Goal: Task Accomplishment & Management: Use online tool/utility

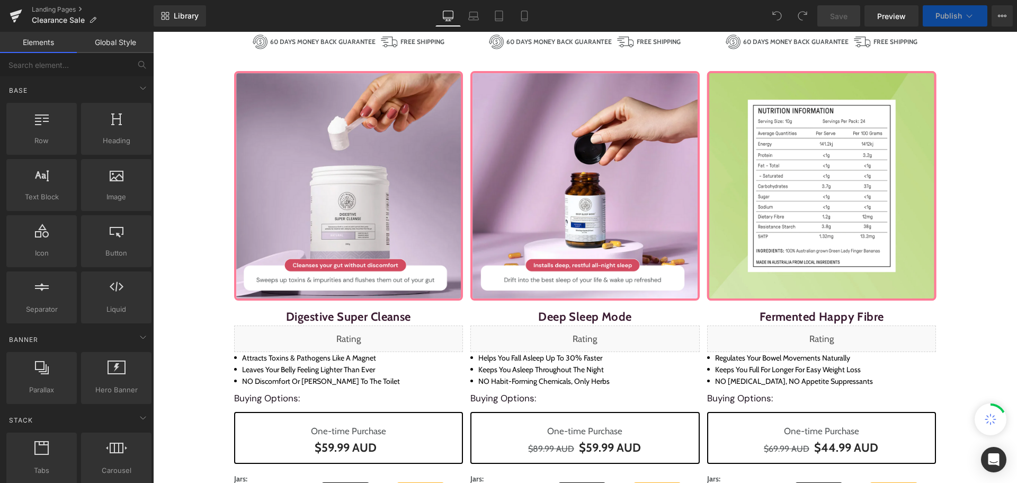
scroll to position [636, 0]
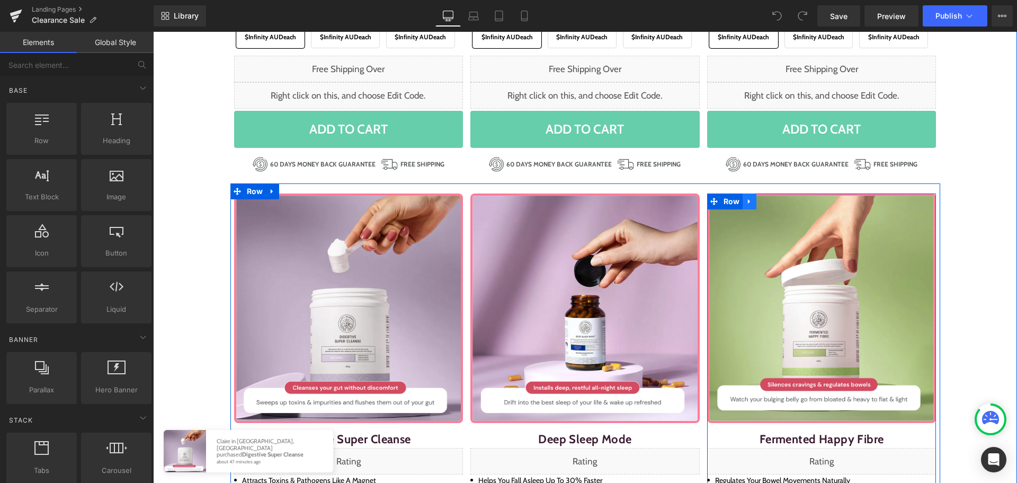
click at [747, 202] on icon at bounding box center [749, 201] width 7 height 8
click at [773, 201] on icon at bounding box center [776, 201] width 7 height 8
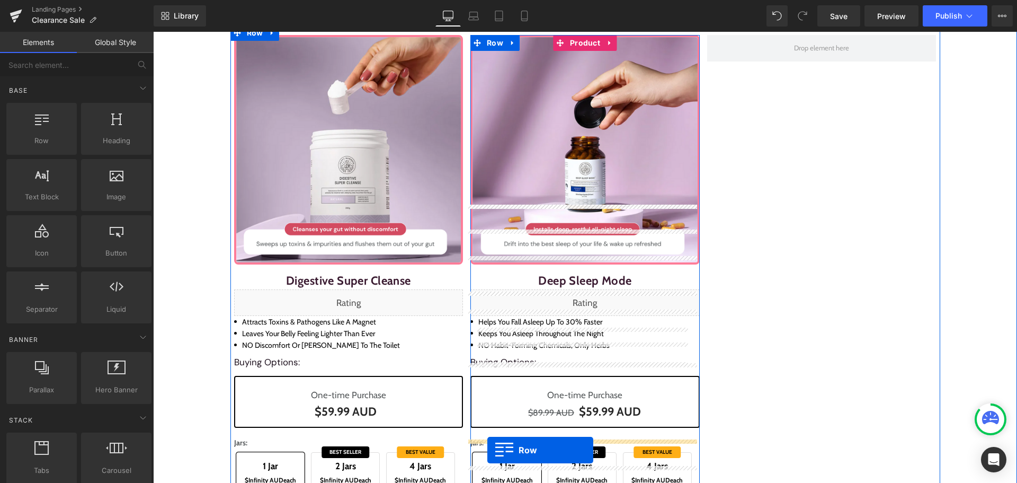
scroll to position [689, 0]
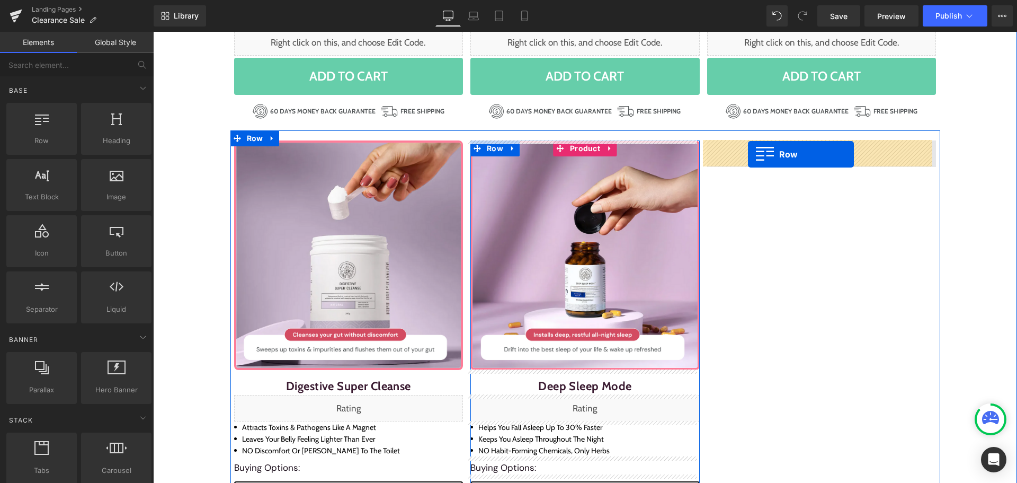
drag, startPoint x: 251, startPoint y: 154, endPoint x: 748, endPoint y: 154, distance: 496.8
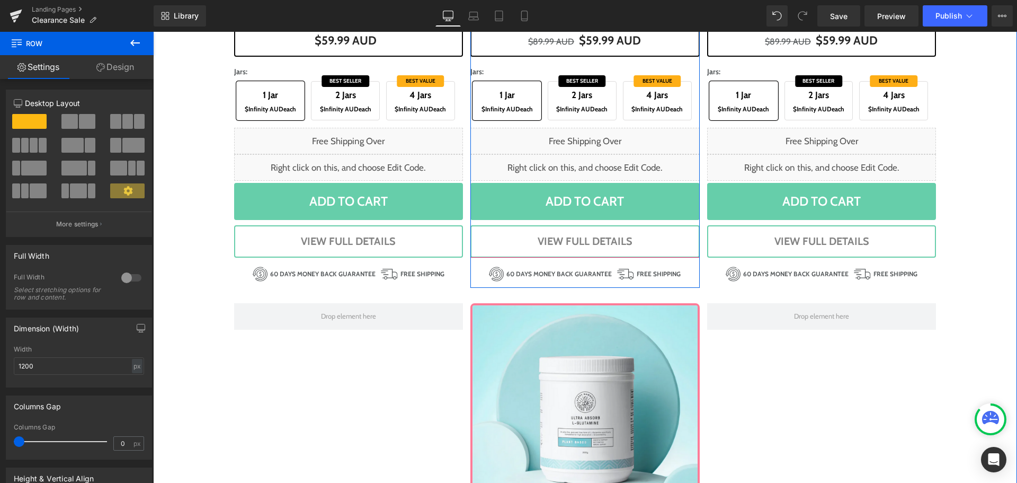
scroll to position [1165, 0]
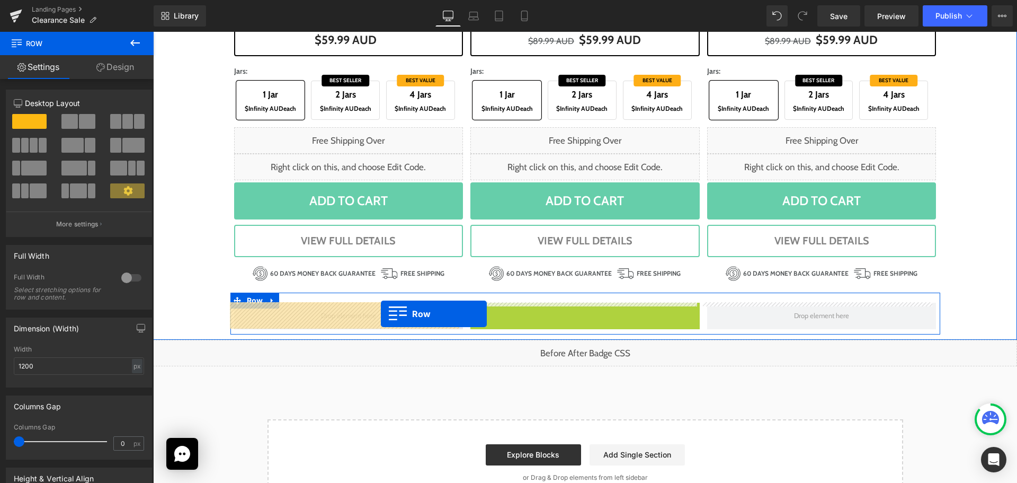
drag, startPoint x: 487, startPoint y: 308, endPoint x: 381, endPoint y: 314, distance: 106.6
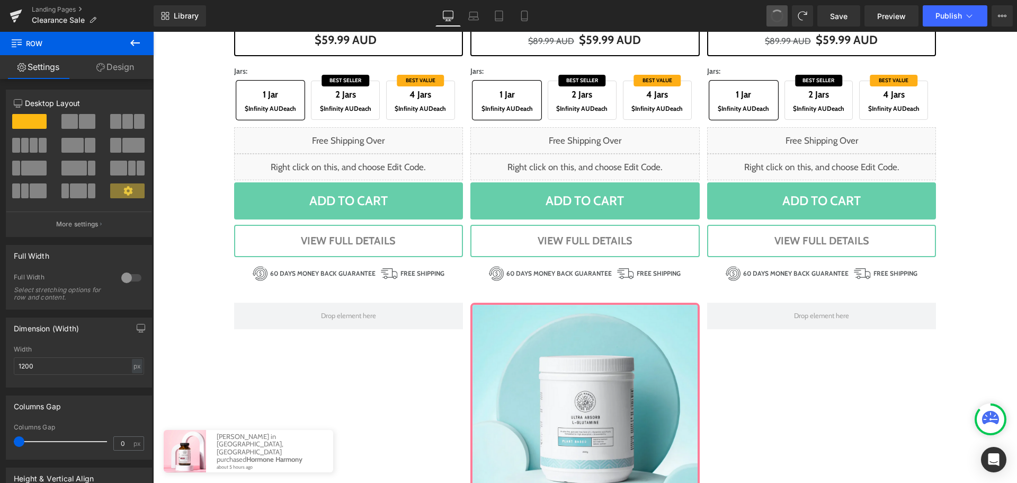
click at [780, 14] on span at bounding box center [777, 16] width 16 height 16
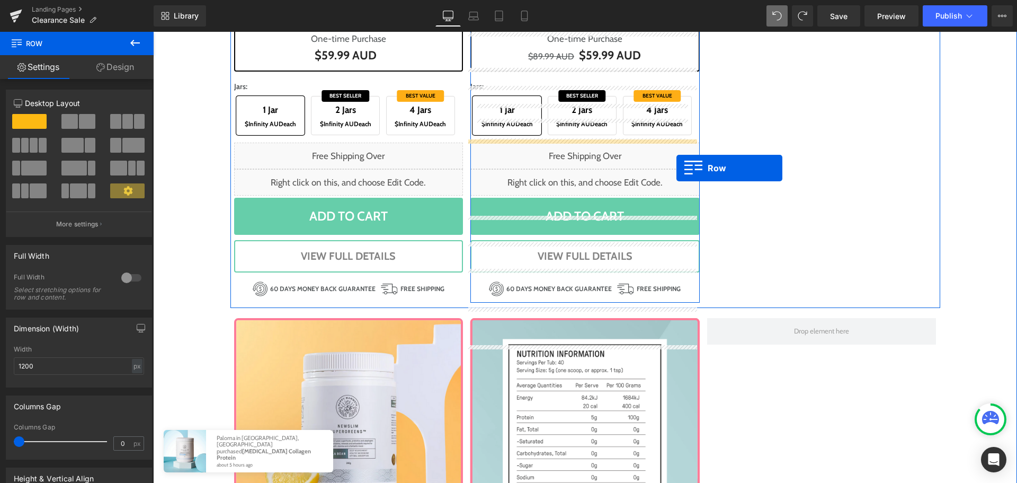
scroll to position [1219, 0]
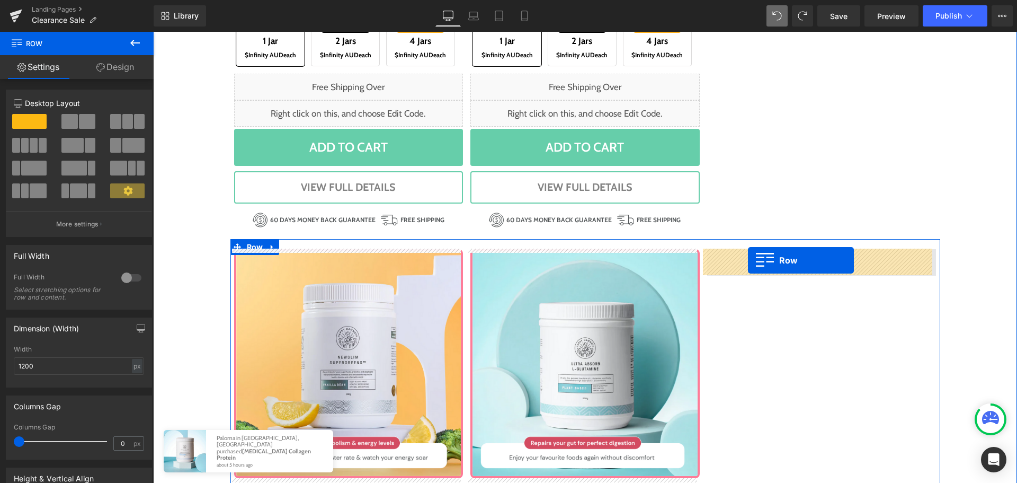
drag, startPoint x: 728, startPoint y: 202, endPoint x: 747, endPoint y: 260, distance: 60.6
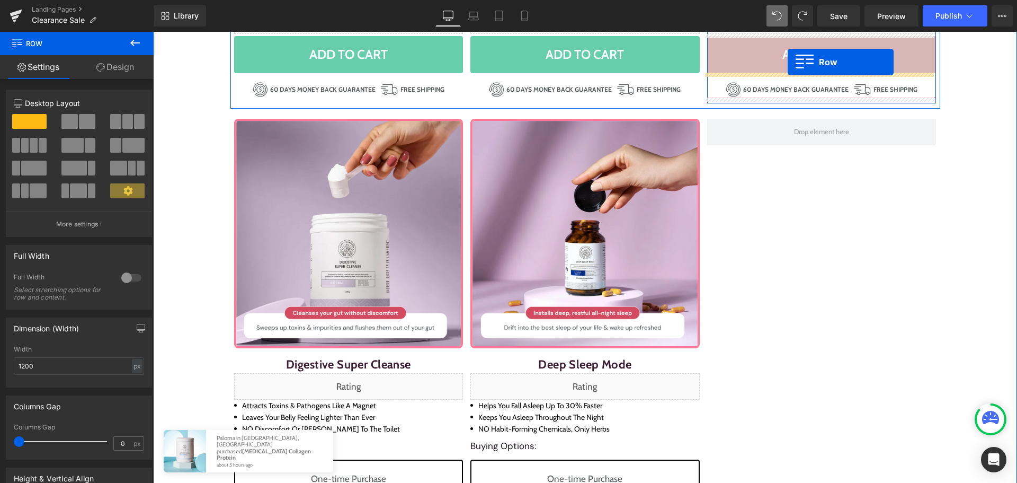
scroll to position [657, 0]
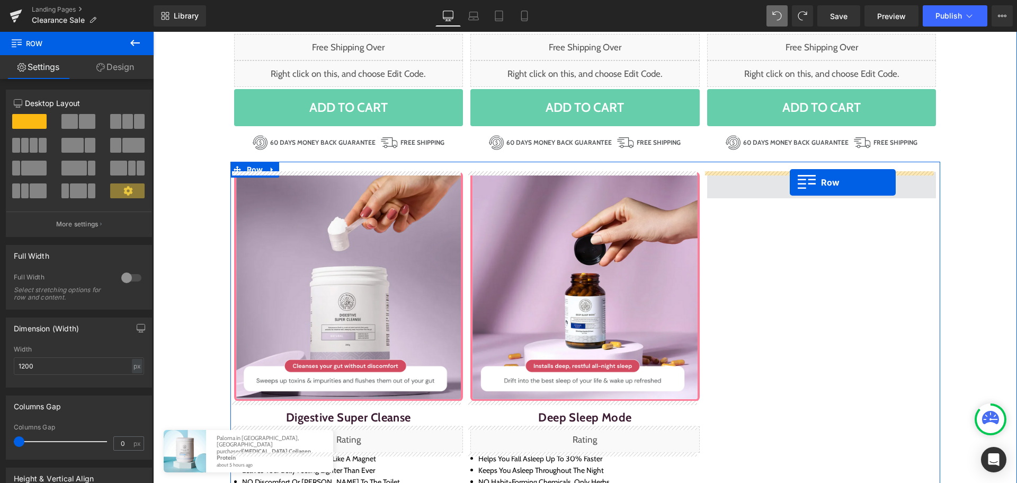
drag, startPoint x: 256, startPoint y: 263, endPoint x: 790, endPoint y: 182, distance: 539.4
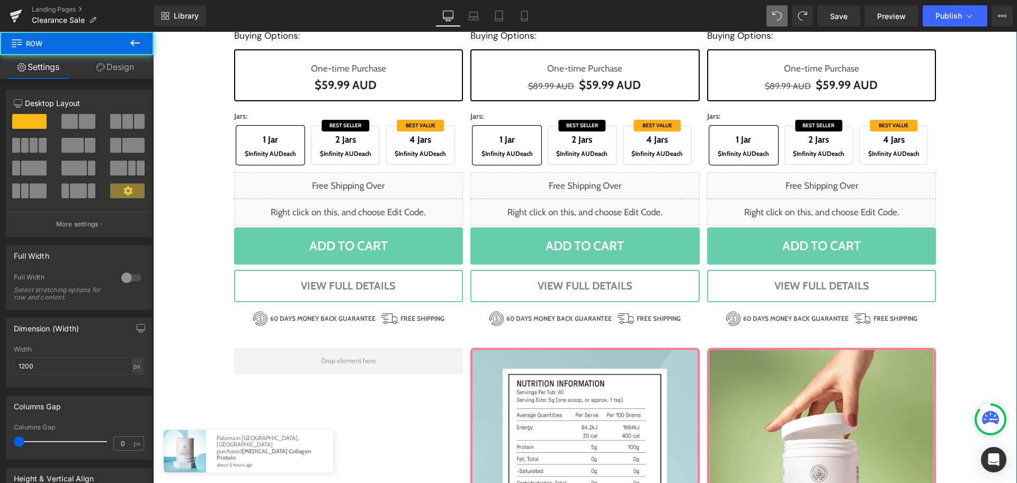
scroll to position [1293, 0]
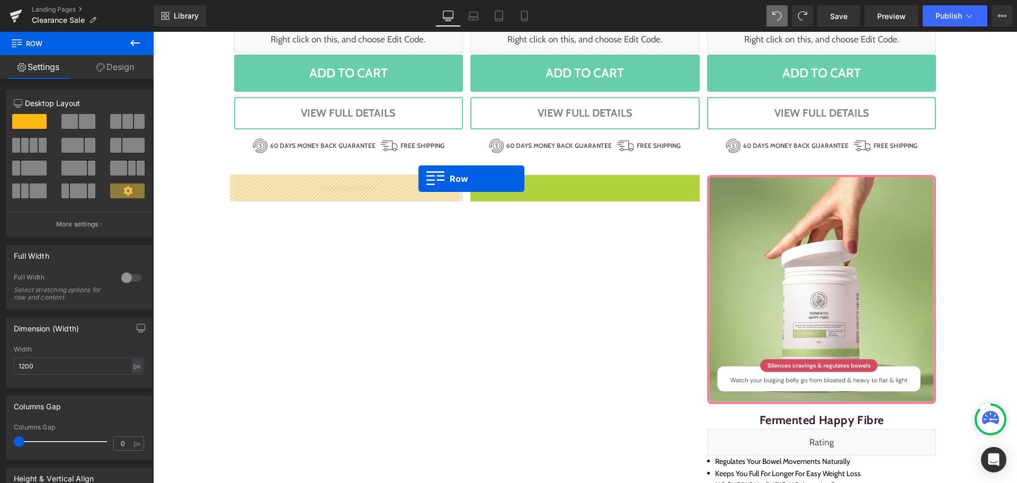
drag, startPoint x: 483, startPoint y: 182, endPoint x: 393, endPoint y: 186, distance: 90.1
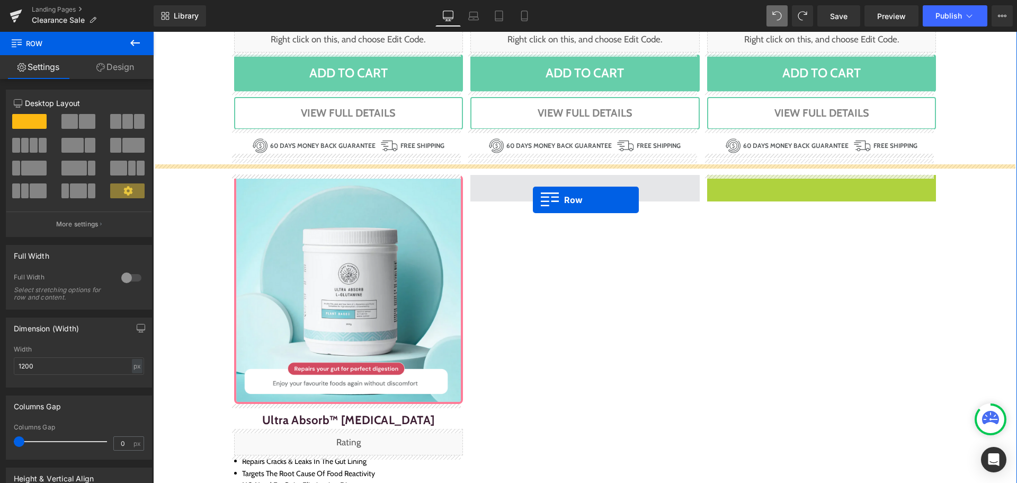
drag, startPoint x: 726, startPoint y: 185, endPoint x: 533, endPoint y: 200, distance: 193.9
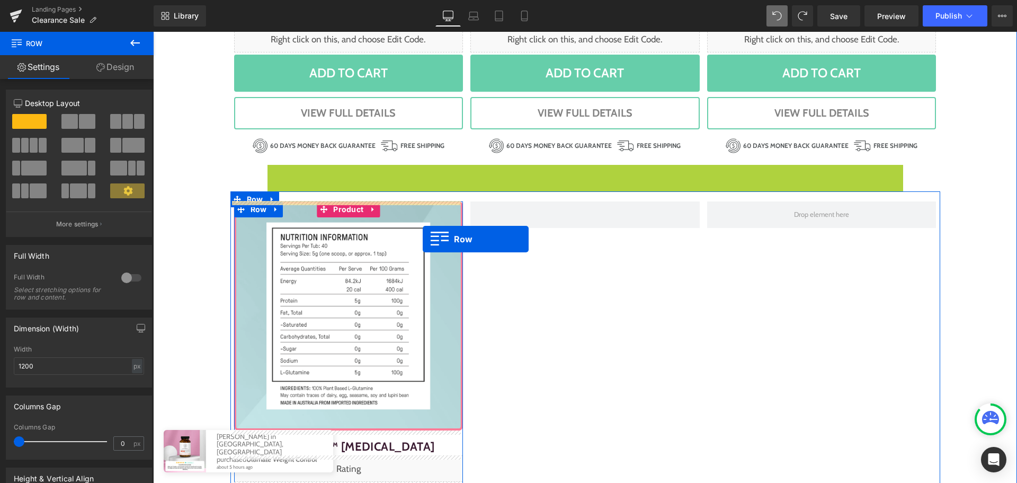
scroll to position [1346, 0]
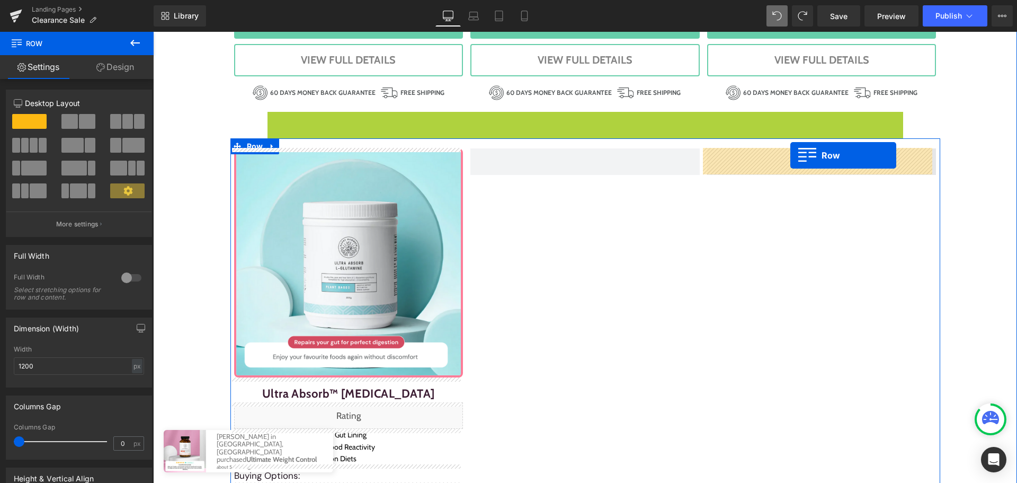
drag, startPoint x: 285, startPoint y: 174, endPoint x: 790, endPoint y: 155, distance: 505.1
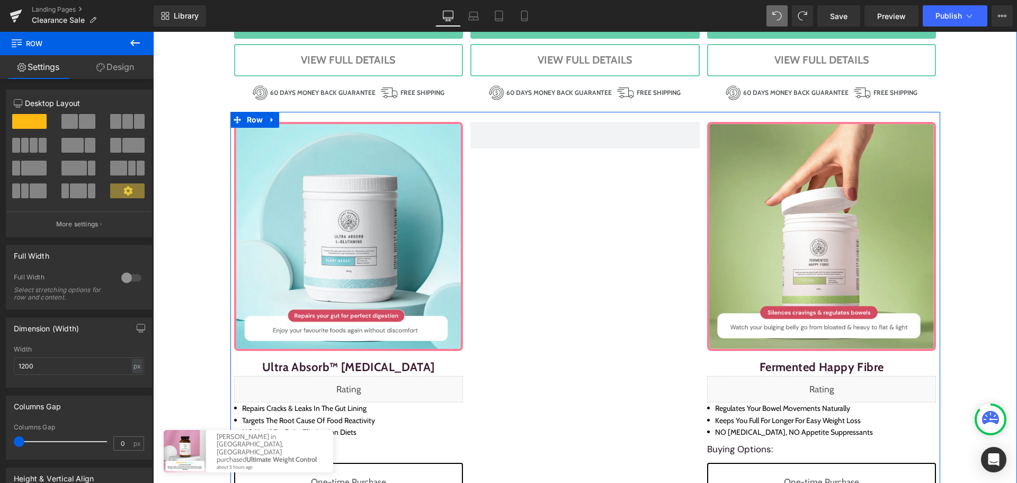
click at [572, 226] on div "Sale Off (P) Image Ultra Absorb™ L-Glutamine (P) Title Liquid Repairs cracks & …" at bounding box center [585, 431] width 710 height 639
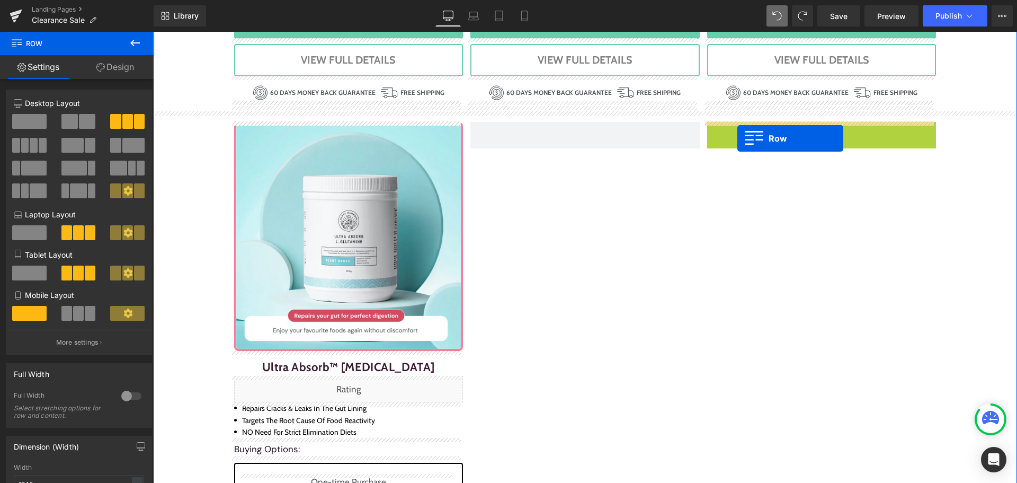
drag, startPoint x: 726, startPoint y: 132, endPoint x: 737, endPoint y: 138, distance: 13.0
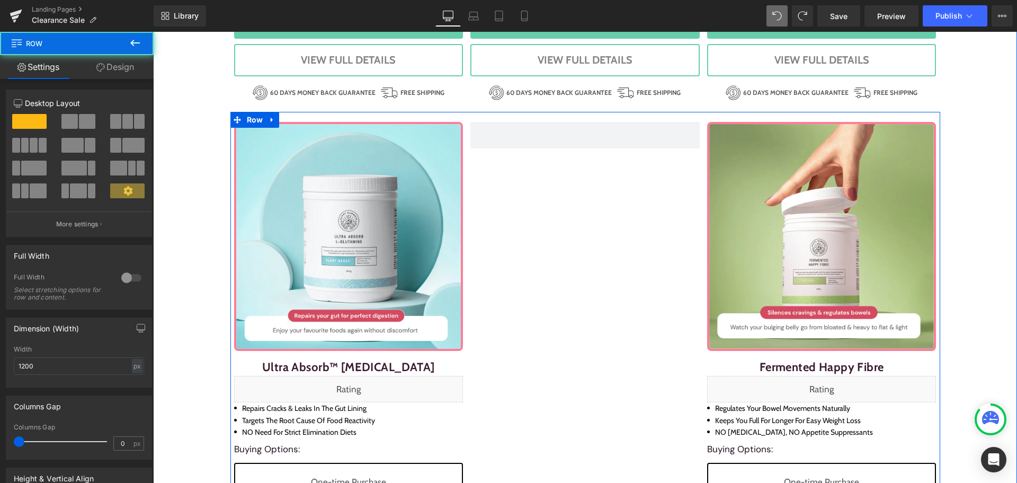
click at [548, 224] on div "Sale Off (P) Image Ultra Absorb™ L-Glutamine (P) Title Liquid Repairs cracks & …" at bounding box center [585, 431] width 710 height 639
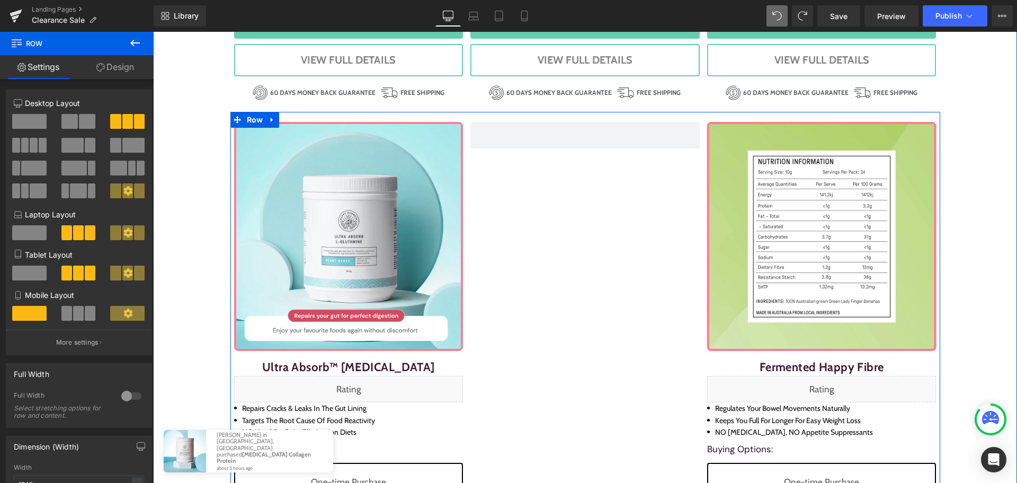
click at [730, 127] on div "Sale Off (P) Image Fermented Happy Fibre (P) Title Liquid Regulates your bowel …" at bounding box center [821, 433] width 229 height 623
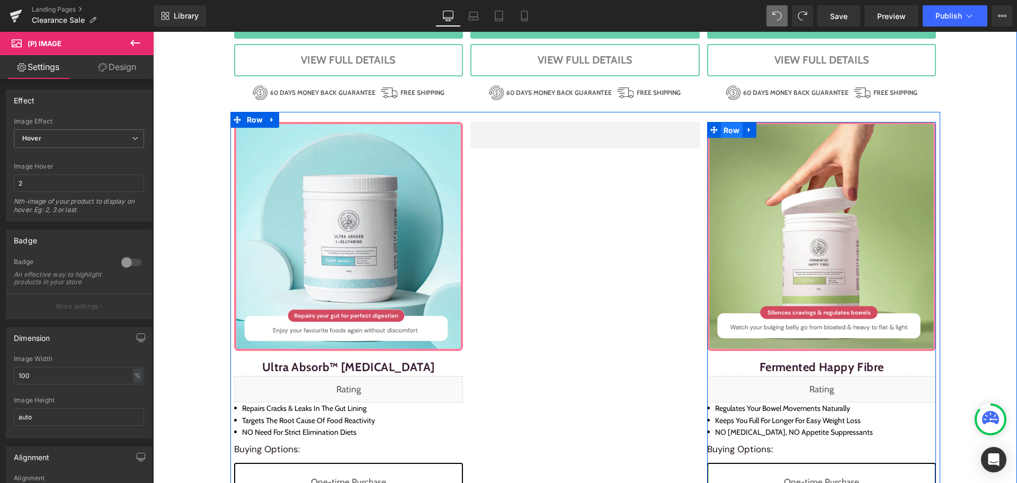
click at [721, 134] on span "Row" at bounding box center [732, 130] width 22 height 16
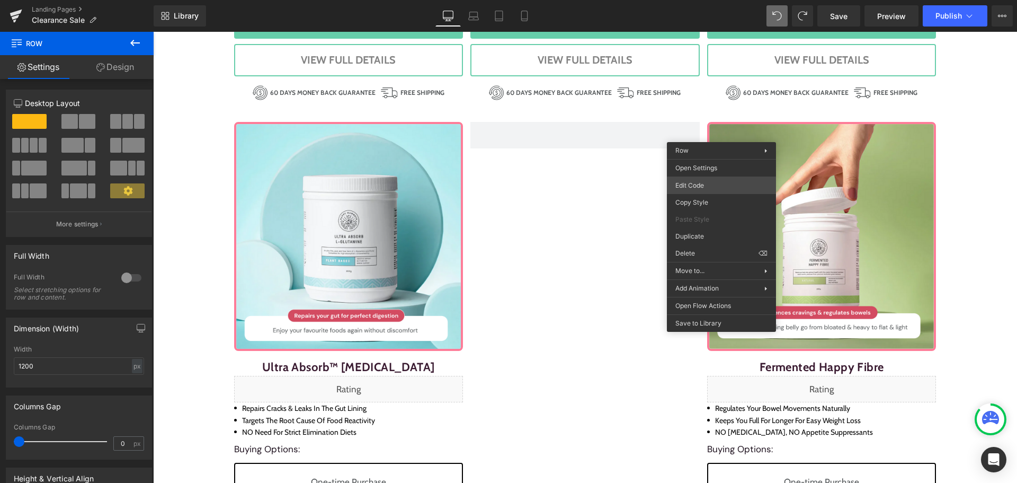
click at [725, 0] on div "Row You are previewing how the will restyle your page. You can not edit Element…" at bounding box center [508, 0] width 1017 height 0
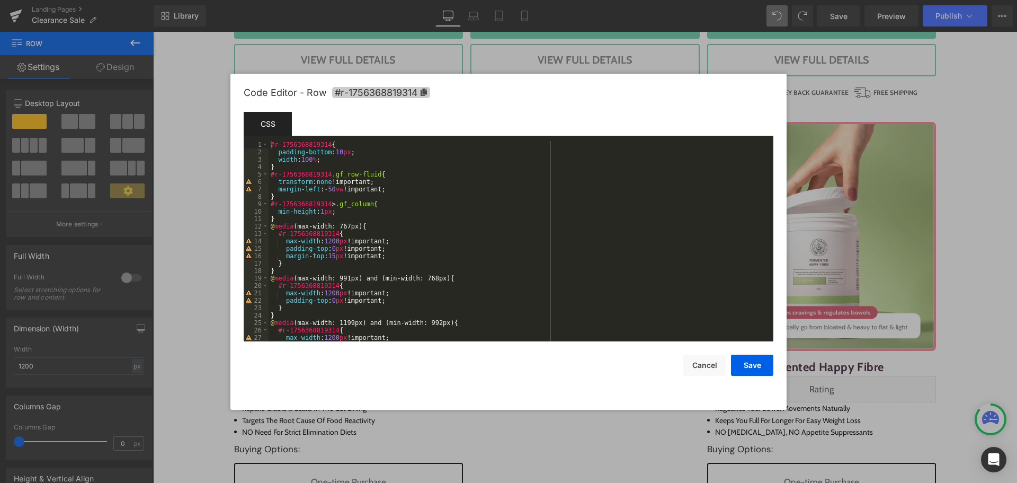
click at [423, 95] on icon at bounding box center [424, 91] width 6 height 7
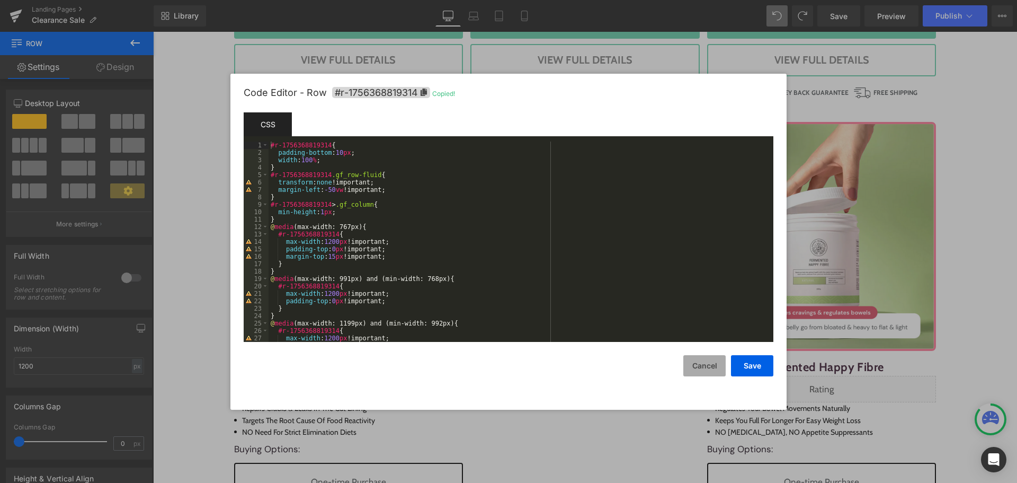
click at [707, 365] on button "Cancel" at bounding box center [704, 365] width 42 height 21
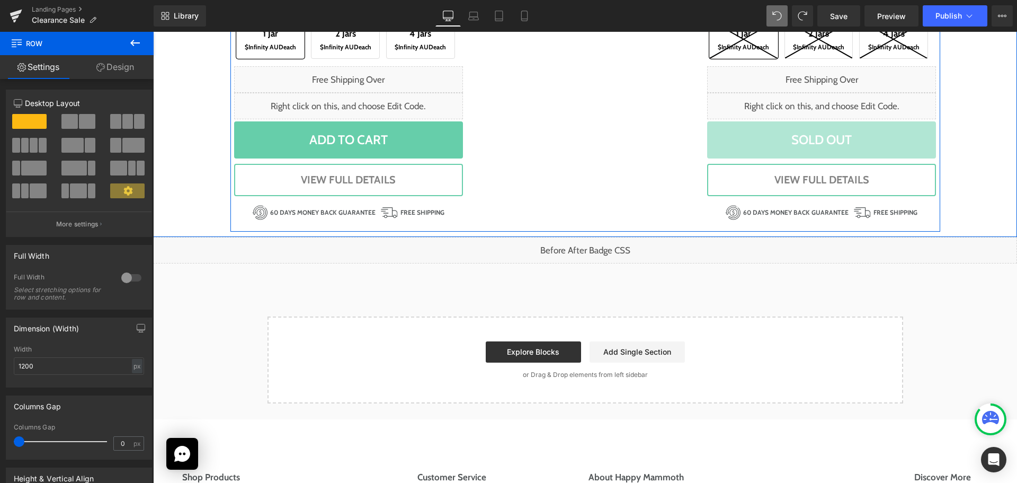
scroll to position [1928, 0]
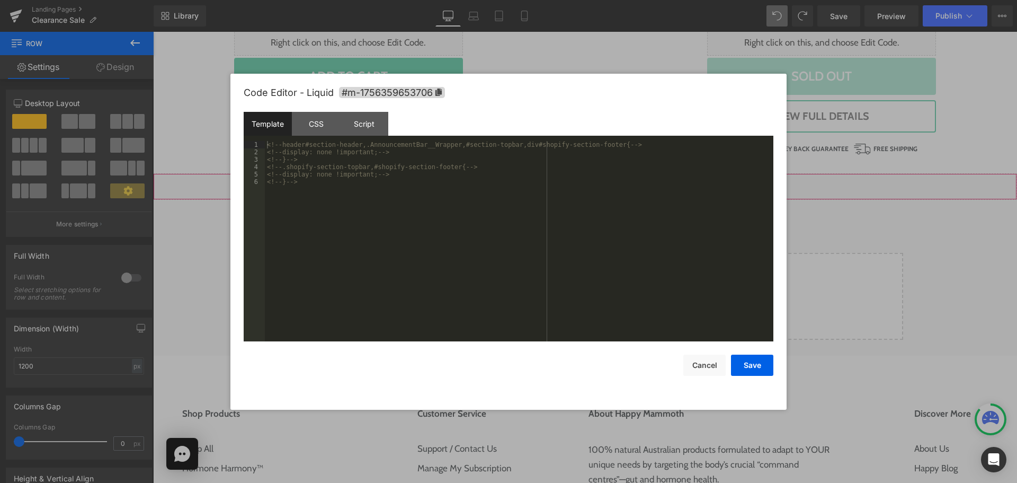
click at [602, 187] on div "Liquid" at bounding box center [585, 186] width 864 height 26
click at [358, 212] on div "<!-- header#section-header,.AnnouncementBar__Wrapper,#section-topbar,div#shopif…" at bounding box center [519, 248] width 508 height 215
click at [330, 136] on div "Template CSS Script Data" at bounding box center [509, 126] width 530 height 29
click at [324, 129] on div "CSS" at bounding box center [316, 124] width 48 height 24
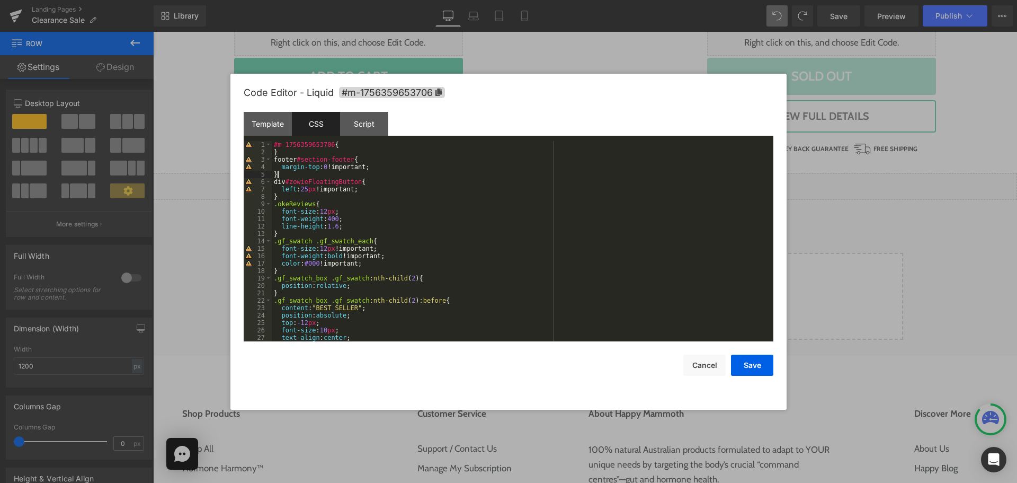
click at [292, 171] on div "#m-1756359653706 { } footer #section-footer { margin-top : 0 !important; } div …" at bounding box center [520, 248] width 497 height 215
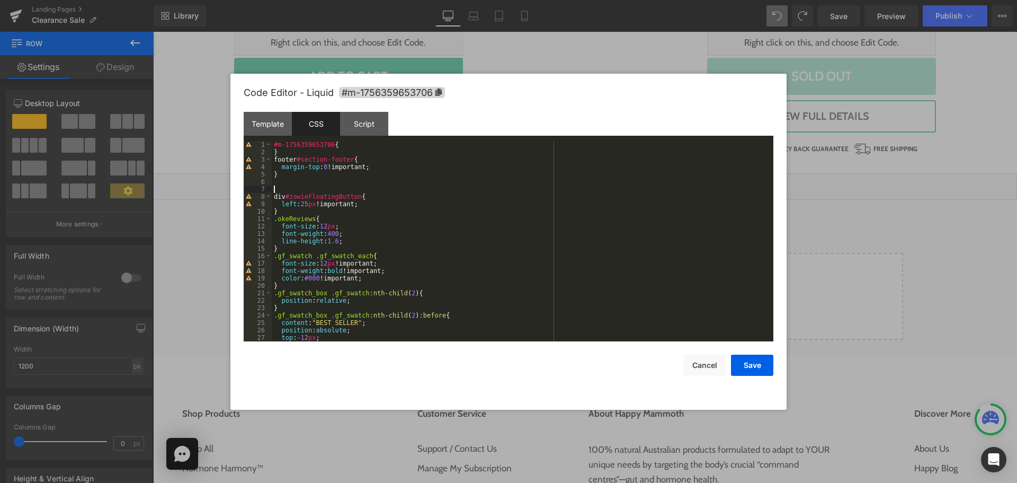
paste textarea
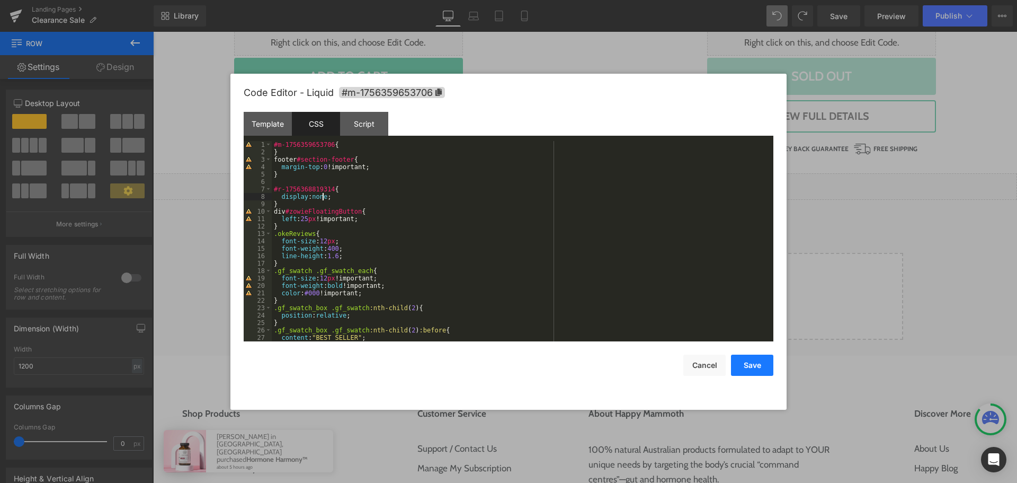
click at [758, 365] on button "Save" at bounding box center [752, 364] width 42 height 21
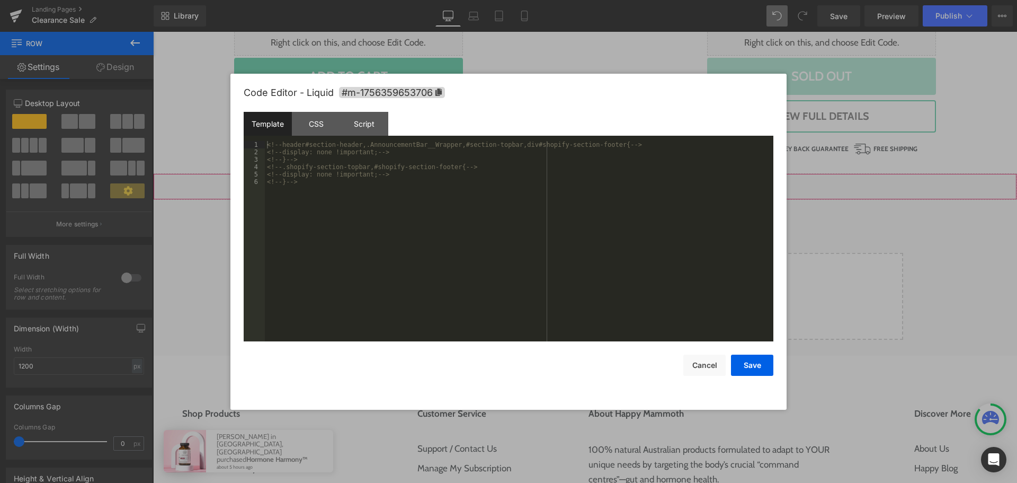
click at [596, 184] on div "Liquid" at bounding box center [585, 186] width 864 height 26
click at [324, 129] on div "CSS" at bounding box center [316, 124] width 48 height 24
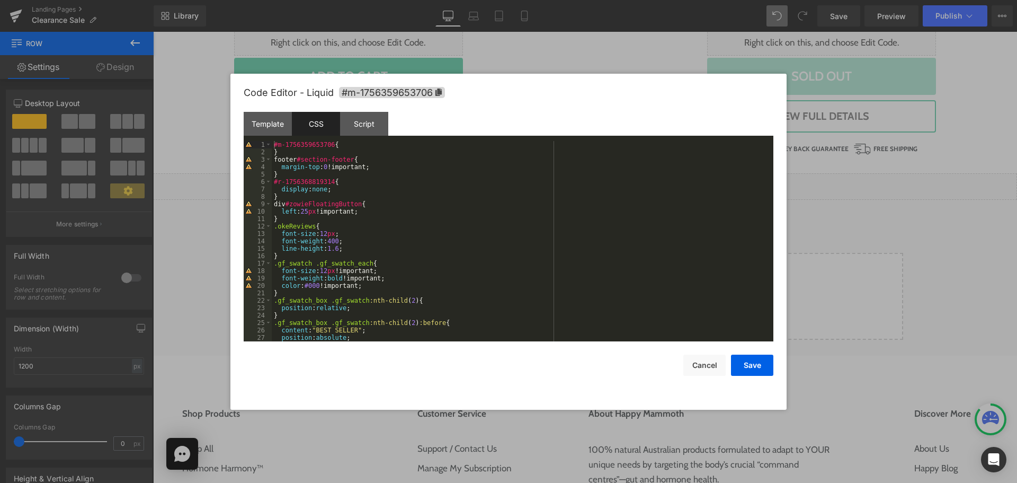
click at [322, 189] on div "#m-1756359653706 { } footer #section-footer { margin-top : 0 !important; } #r-1…" at bounding box center [520, 248] width 497 height 215
click at [747, 363] on button "Save" at bounding box center [752, 364] width 42 height 21
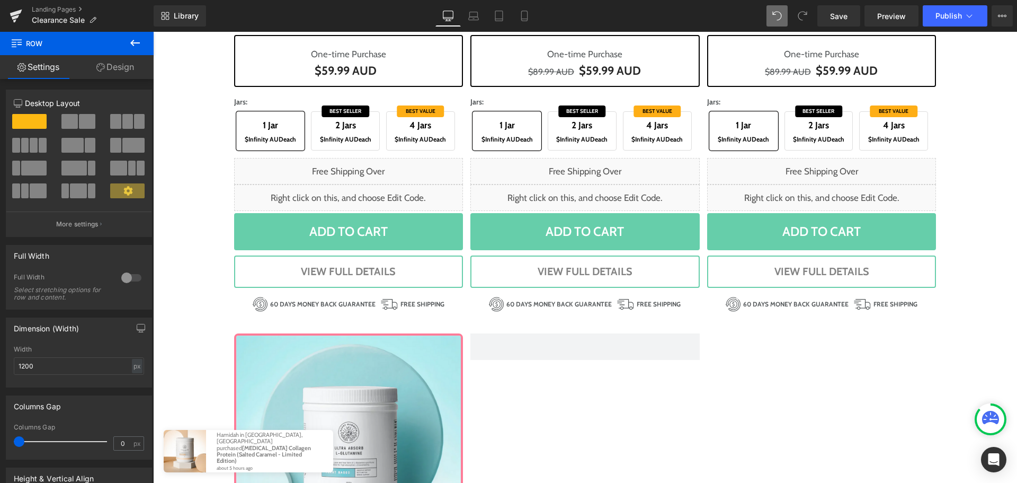
scroll to position [1134, 0]
click at [950, 15] on span "Publish" at bounding box center [948, 16] width 26 height 8
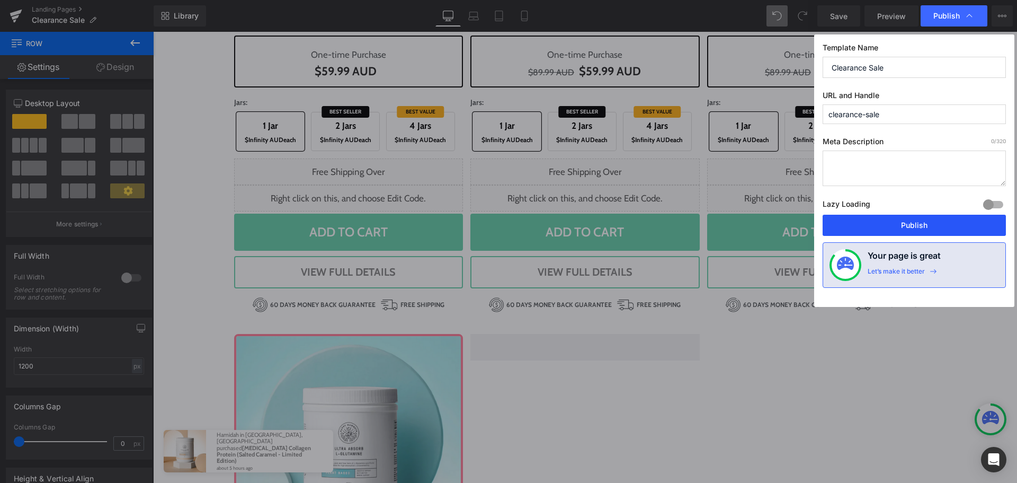
click at [895, 230] on button "Publish" at bounding box center [914, 225] width 183 height 21
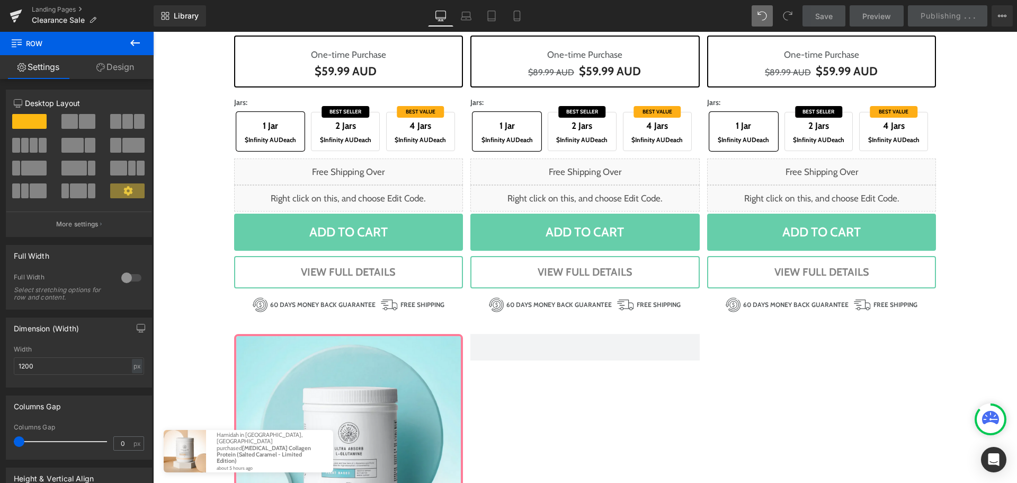
scroll to position [340, 0]
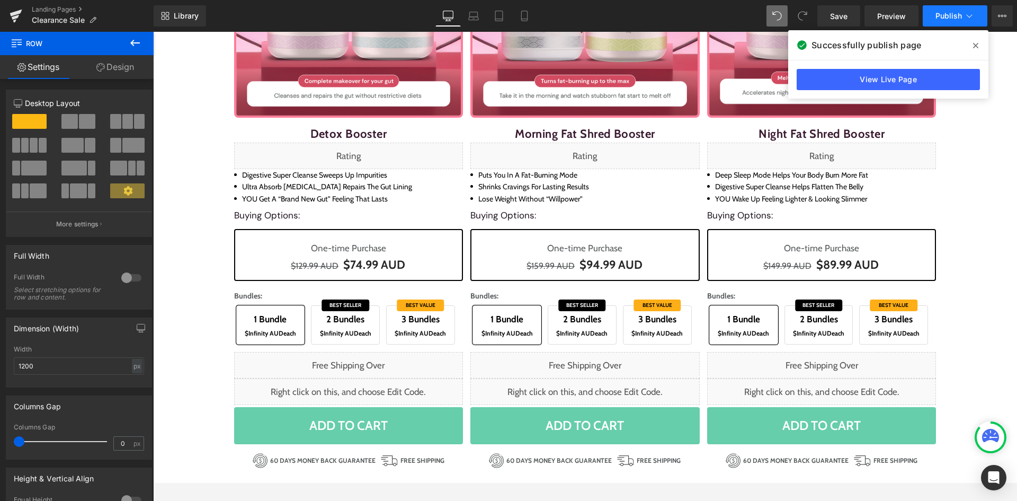
click at [962, 15] on button "Publish" at bounding box center [955, 15] width 65 height 21
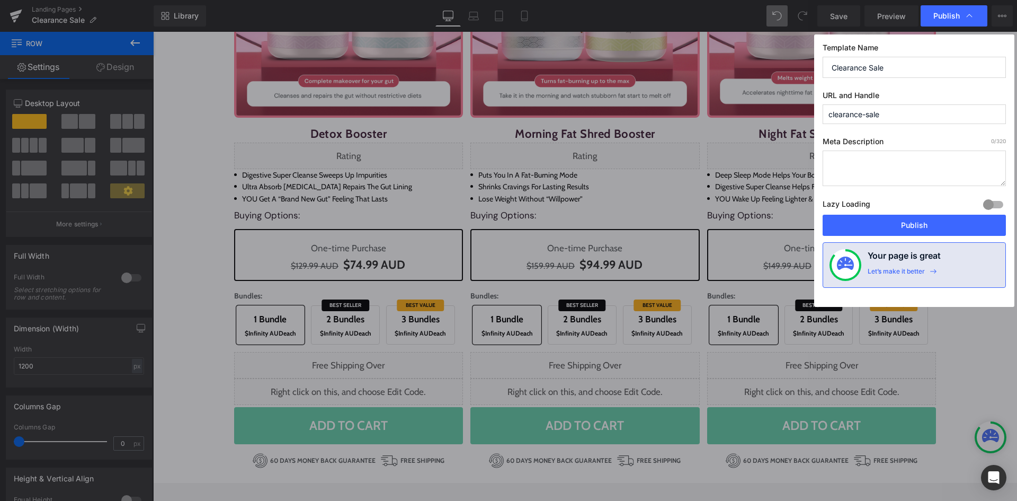
click at [878, 114] on input "clearance-sale" at bounding box center [914, 114] width 183 height 20
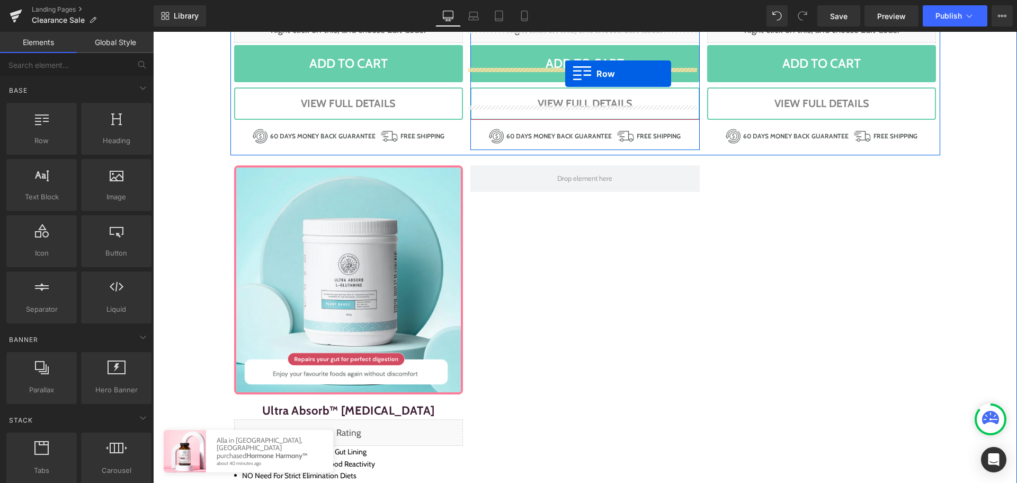
scroll to position [1324, 0]
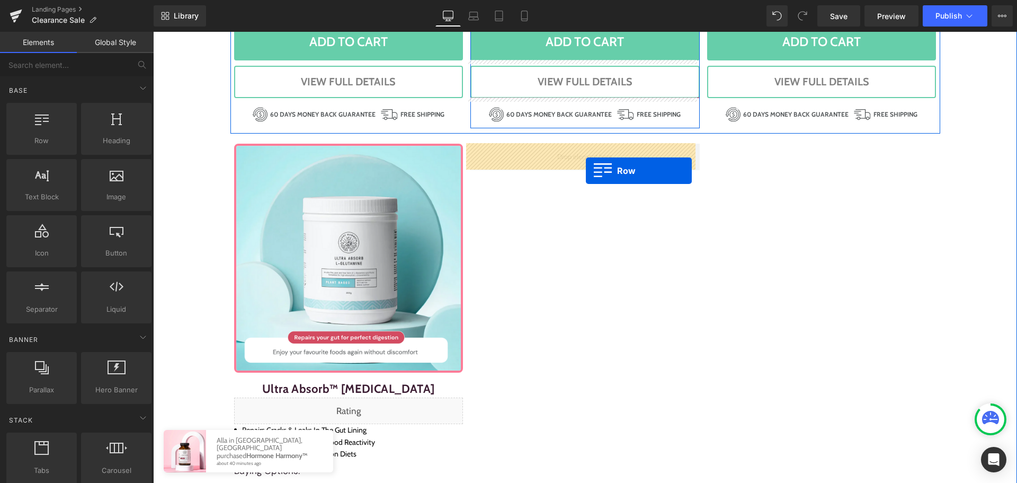
drag, startPoint x: 494, startPoint y: 78, endPoint x: 586, endPoint y: 171, distance: 130.0
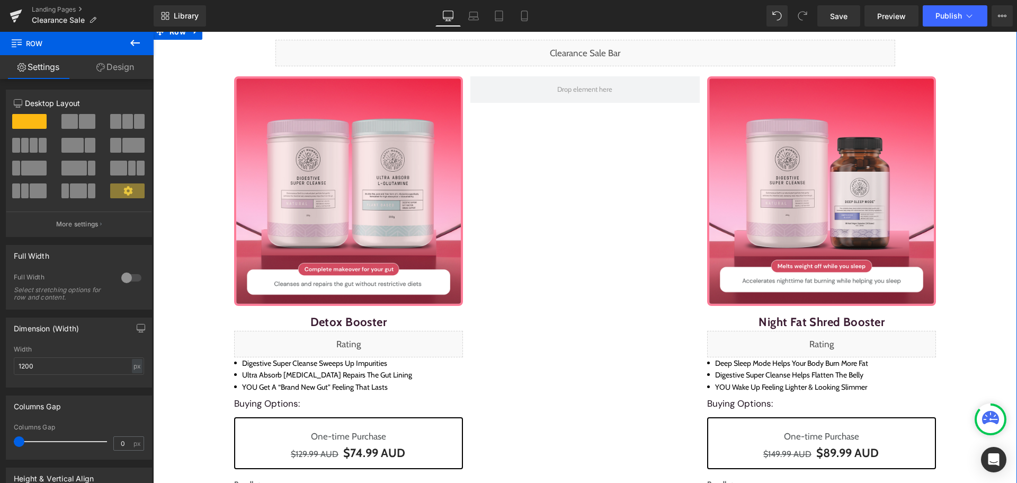
scroll to position [0, 0]
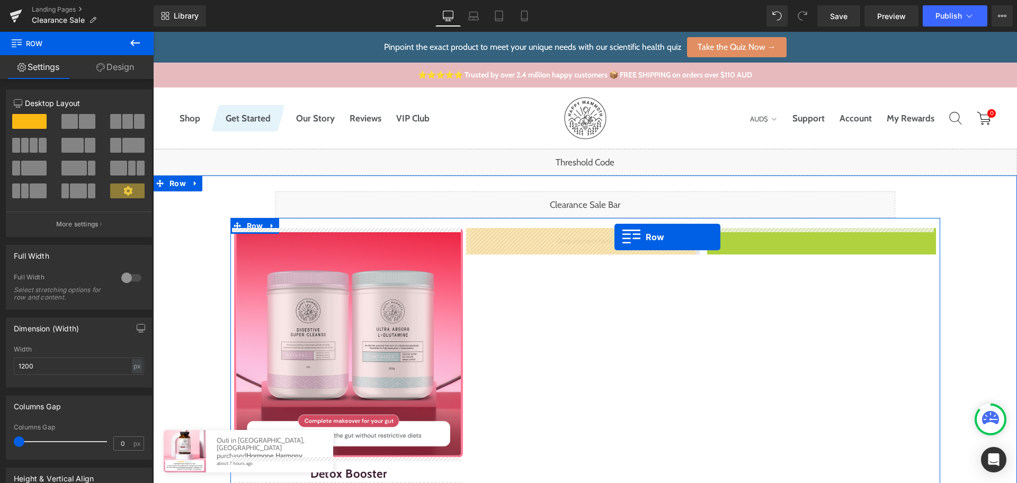
drag, startPoint x: 727, startPoint y: 235, endPoint x: 614, endPoint y: 237, distance: 112.3
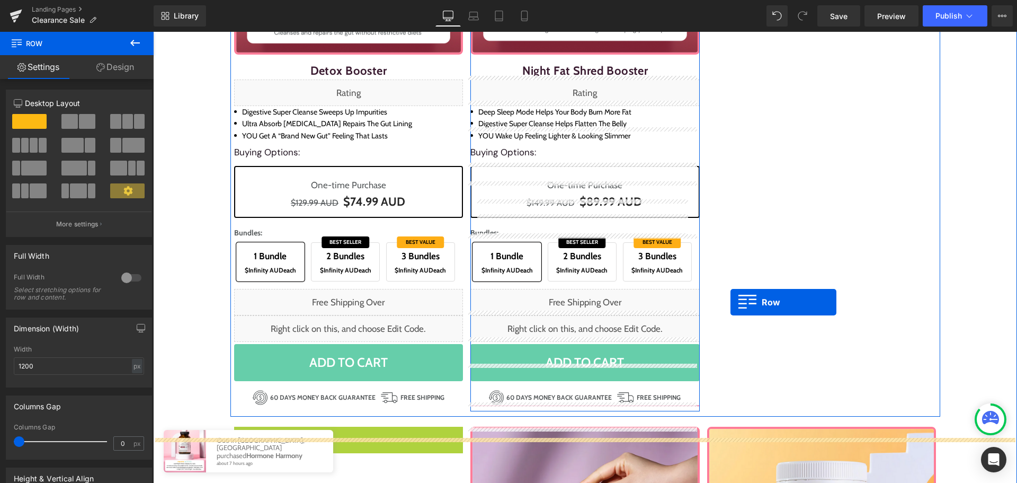
scroll to position [138, 0]
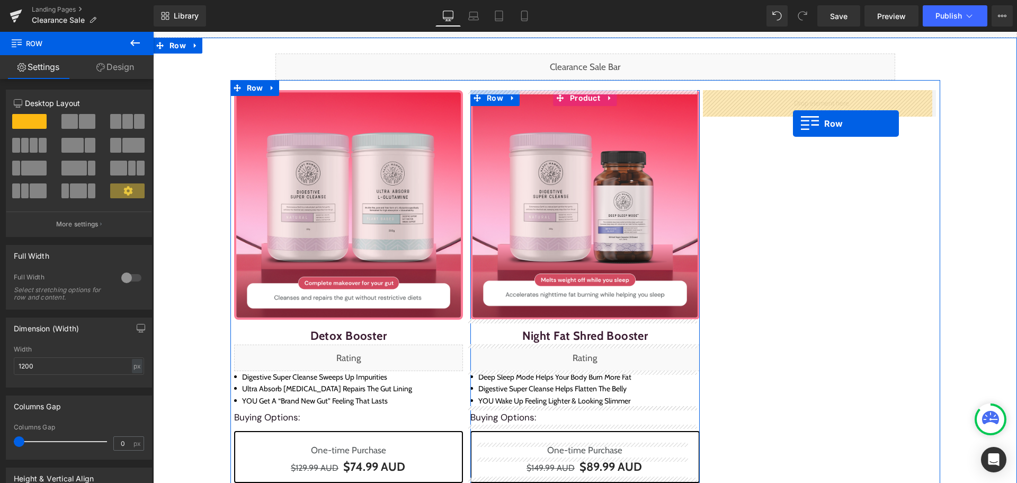
drag, startPoint x: 254, startPoint y: 307, endPoint x: 793, endPoint y: 123, distance: 569.2
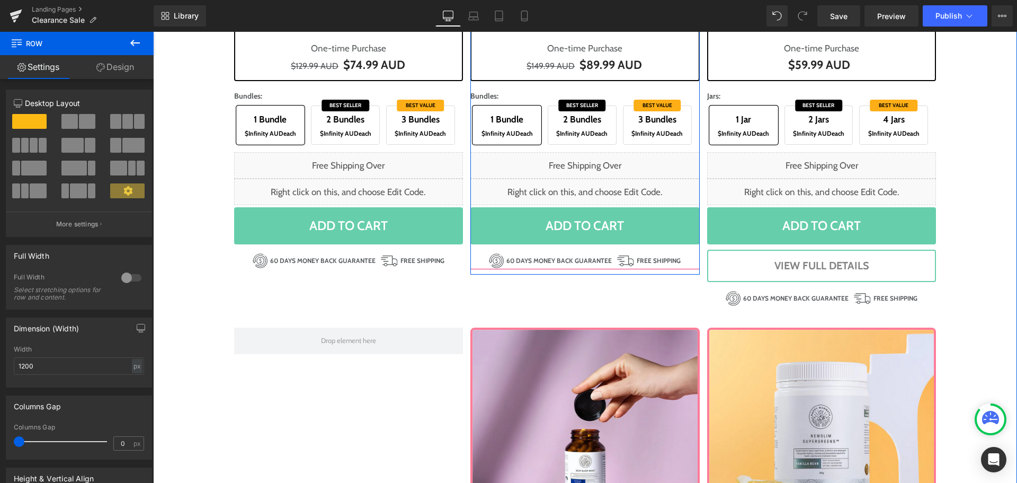
scroll to position [667, 0]
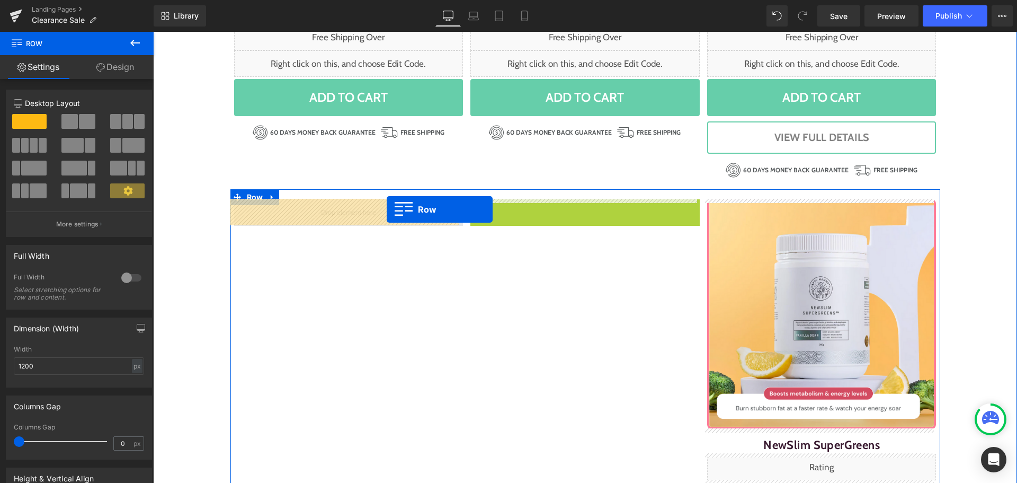
drag, startPoint x: 495, startPoint y: 208, endPoint x: 387, endPoint y: 209, distance: 108.6
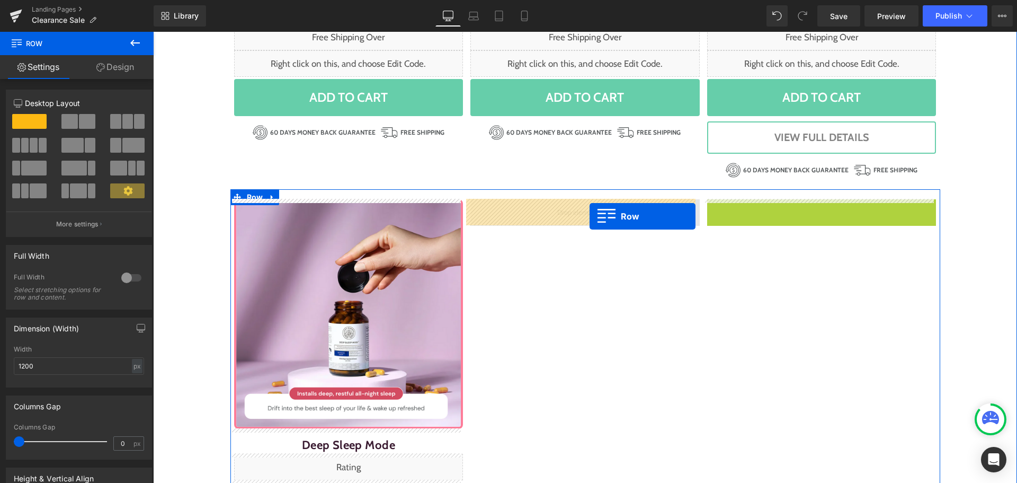
drag, startPoint x: 716, startPoint y: 208, endPoint x: 590, endPoint y: 216, distance: 126.3
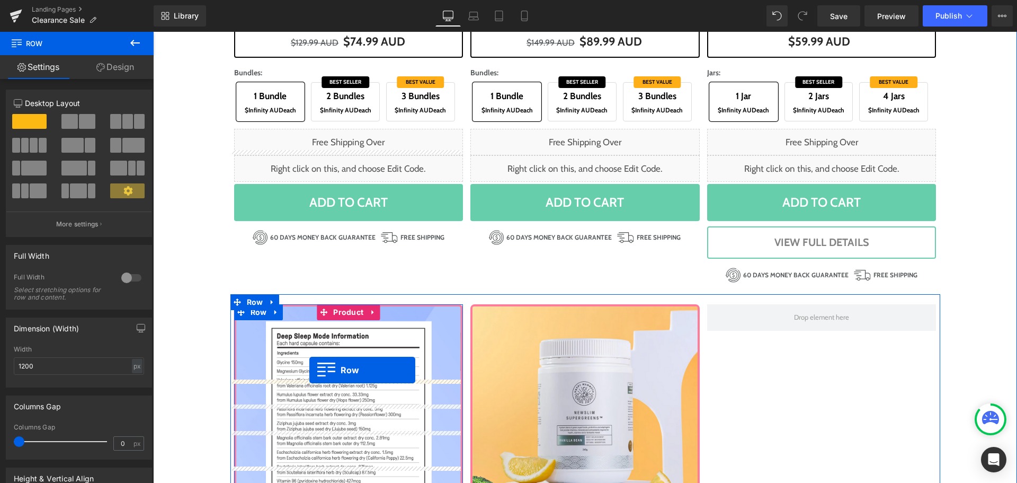
scroll to position [561, 0]
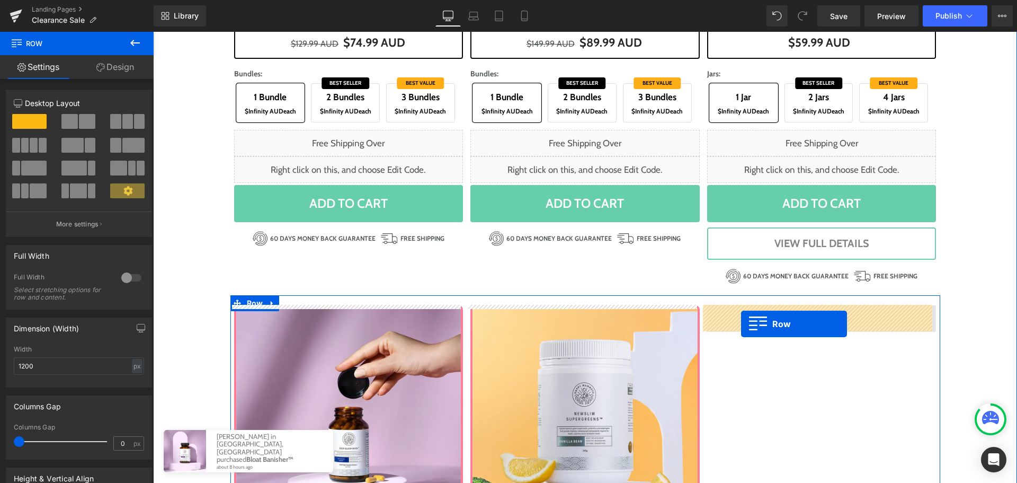
drag, startPoint x: 256, startPoint y: 212, endPoint x: 741, endPoint y: 323, distance: 497.0
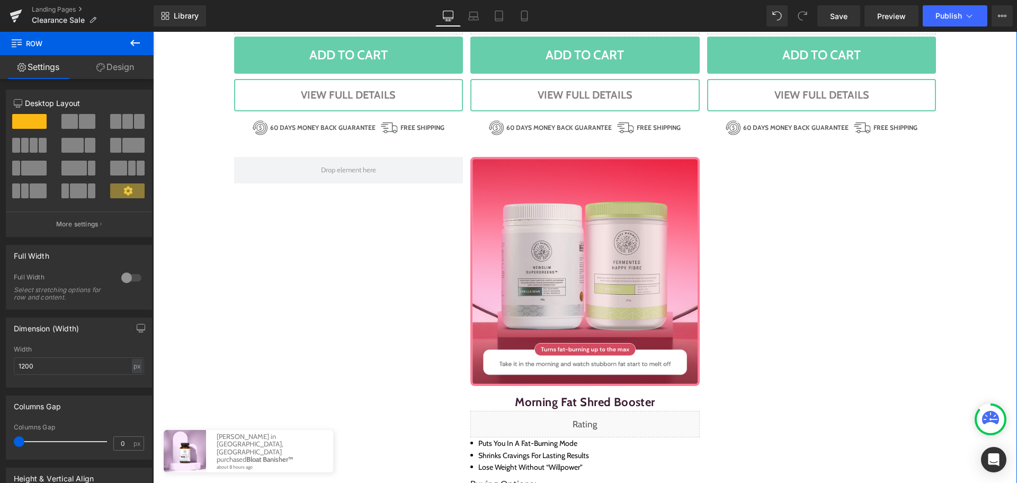
scroll to position [1356, 0]
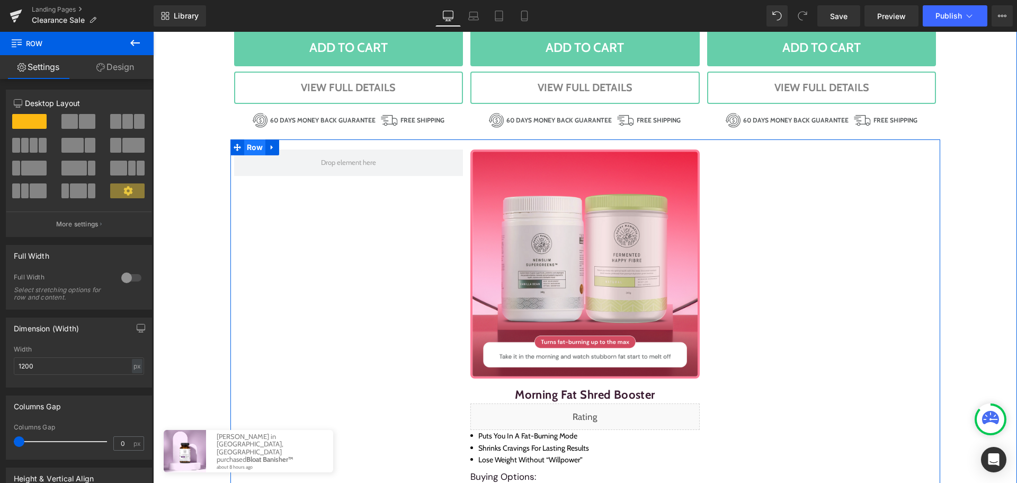
click at [248, 143] on span "Row" at bounding box center [255, 147] width 22 height 16
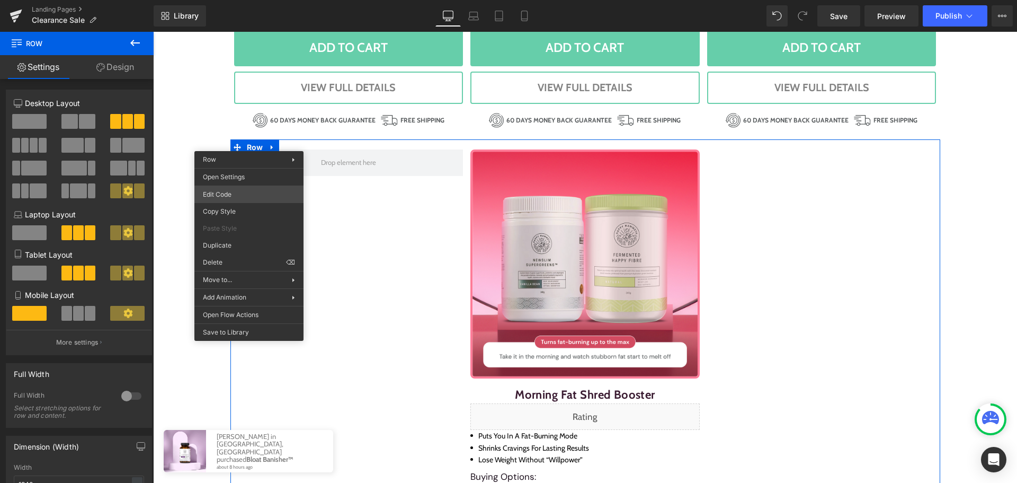
click at [258, 0] on div "Row You are previewing how the will restyle your page. You can not edit Element…" at bounding box center [508, 0] width 1017 height 0
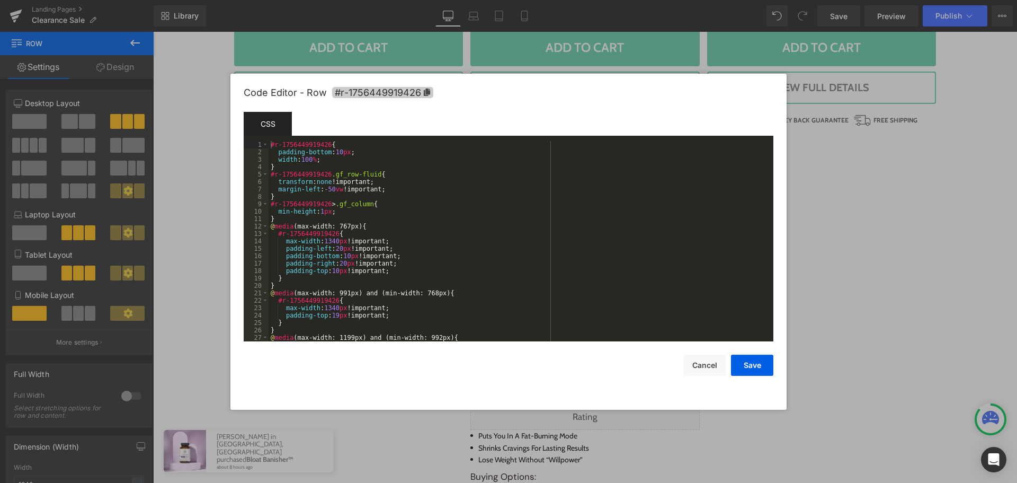
click at [425, 93] on icon at bounding box center [427, 91] width 6 height 7
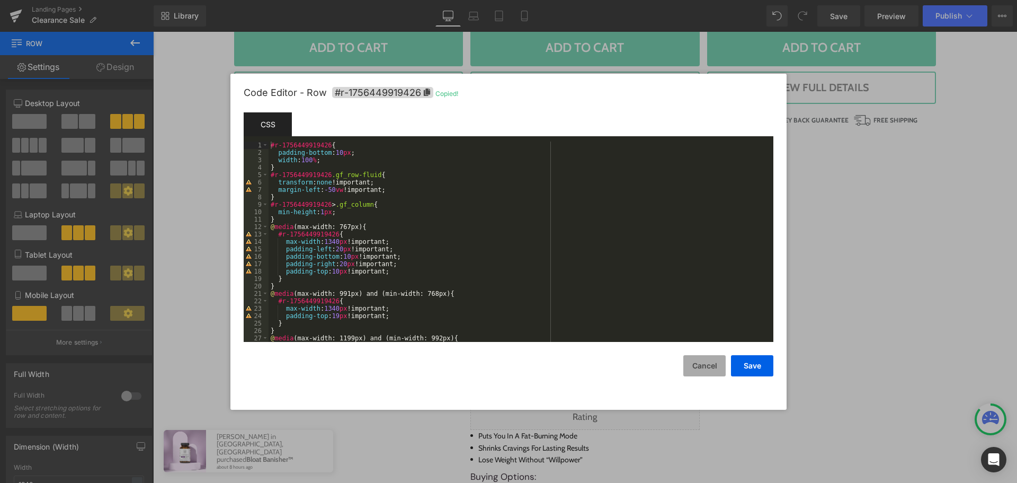
click at [699, 362] on button "Cancel" at bounding box center [704, 365] width 42 height 21
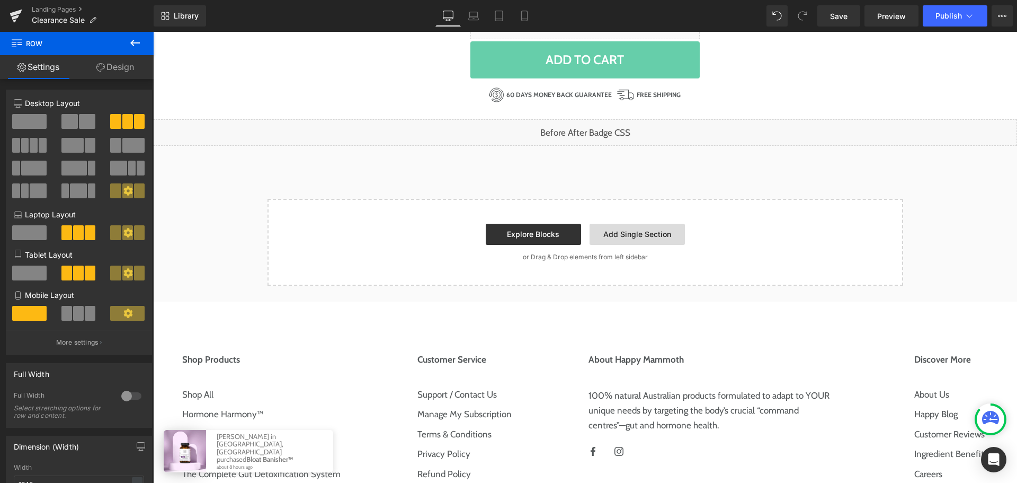
scroll to position [1992, 0]
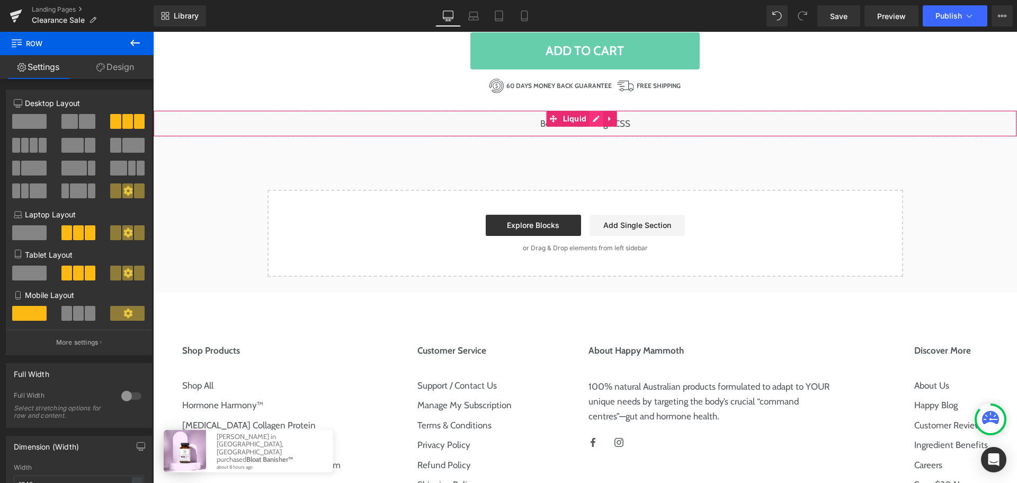
click at [601, 120] on div "Liquid" at bounding box center [585, 123] width 864 height 26
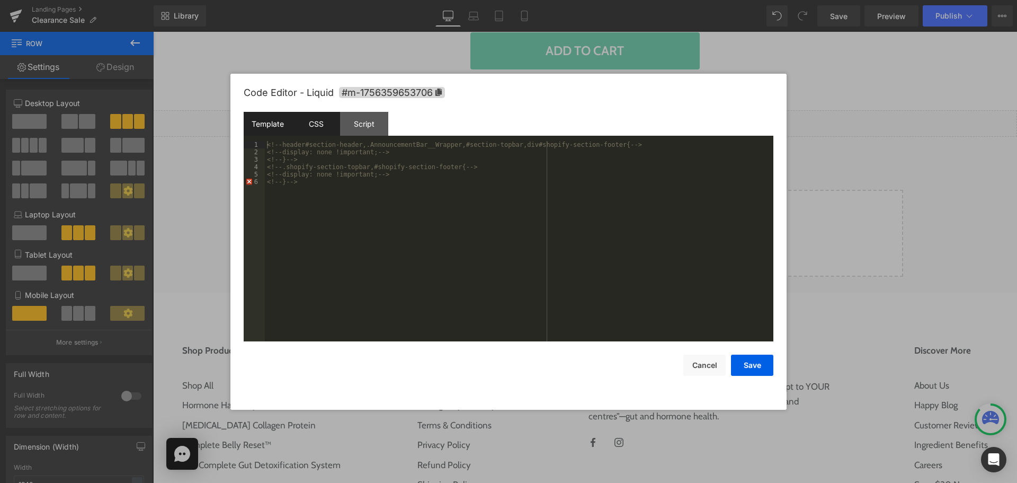
click at [318, 131] on div "CSS" at bounding box center [316, 124] width 48 height 24
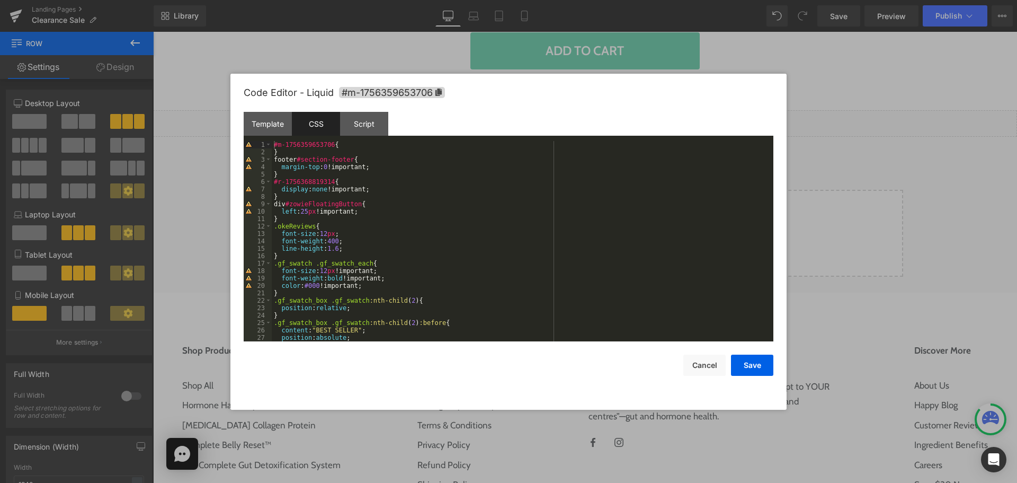
click at [328, 181] on div "#m-1756359653706 { } footer #section-footer { margin-top : 0 !important; } #r-1…" at bounding box center [520, 248] width 497 height 215
click at [274, 180] on div "#m-1756359653706 { } footer #section-footer { margin-top : 0 !important; } #r-1…" at bounding box center [520, 248] width 497 height 215
click at [750, 364] on button "Save" at bounding box center [752, 364] width 42 height 21
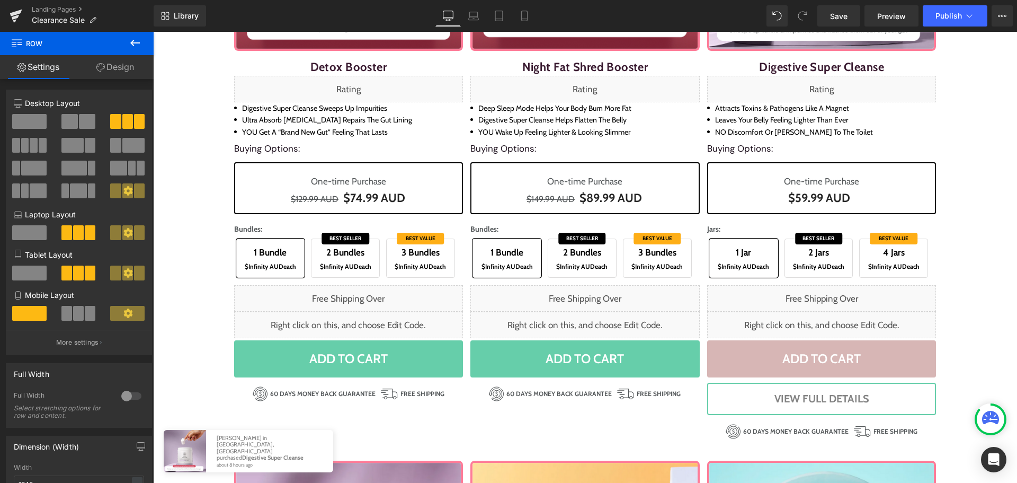
scroll to position [194, 0]
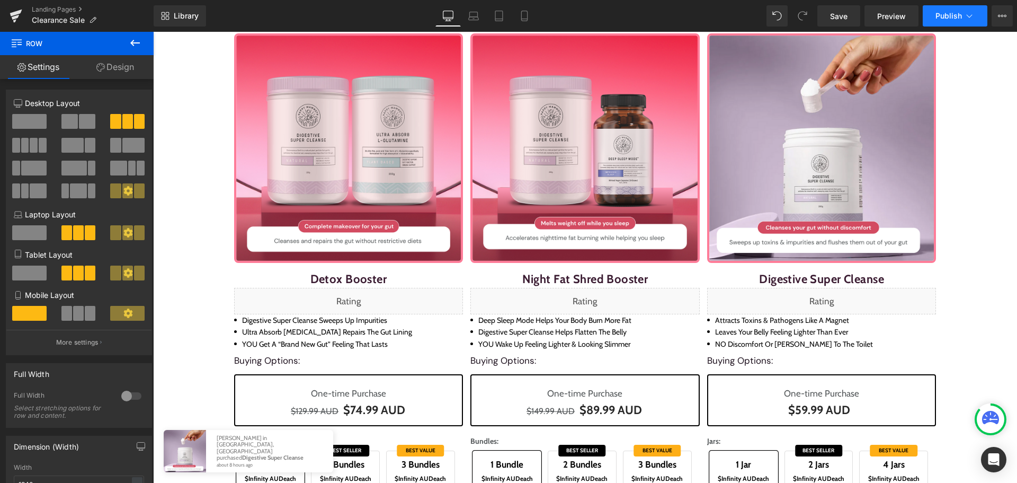
click at [948, 15] on span "Publish" at bounding box center [948, 16] width 26 height 8
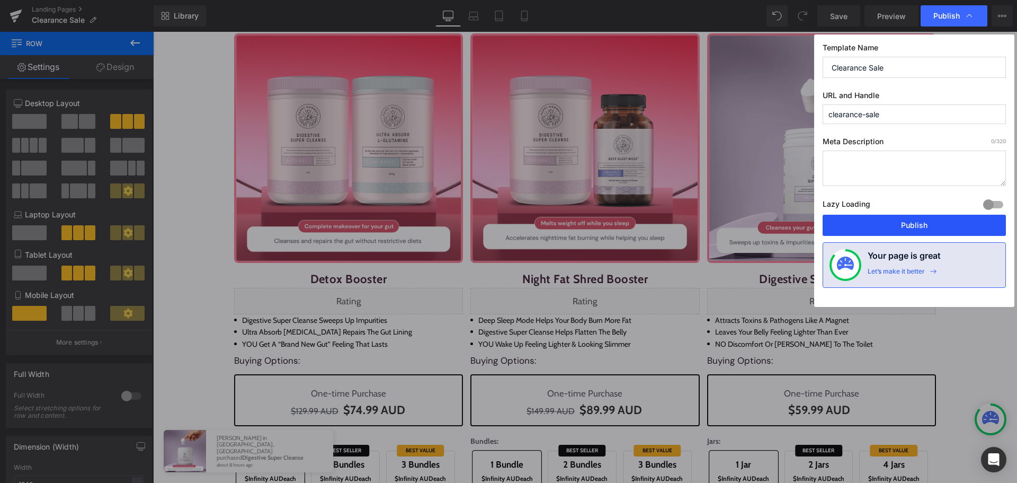
click at [891, 224] on button "Publish" at bounding box center [914, 225] width 183 height 21
